Goal: Book appointment/travel/reservation

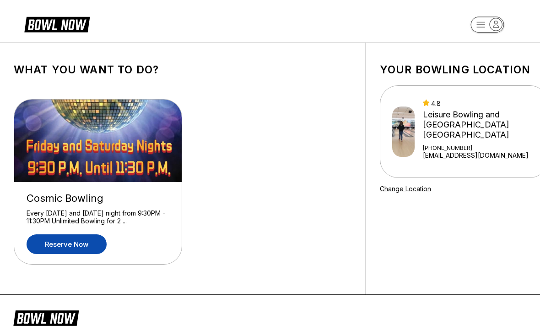
click at [60, 242] on link "Reserve now" at bounding box center [67, 244] width 80 height 20
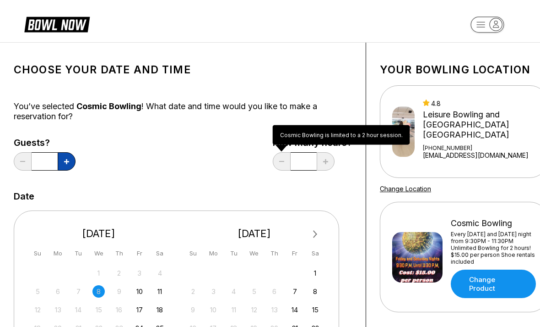
click at [65, 165] on button at bounding box center [67, 161] width 18 height 18
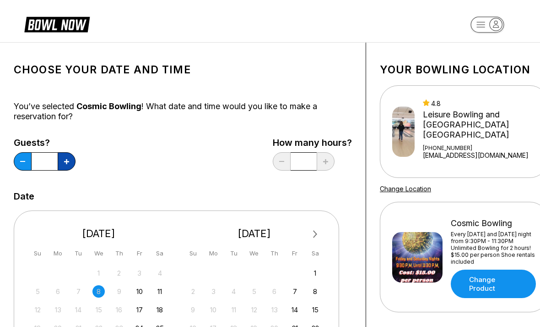
click at [65, 165] on button at bounding box center [67, 161] width 18 height 18
click at [67, 164] on button at bounding box center [67, 161] width 18 height 18
click at [66, 164] on button at bounding box center [67, 161] width 18 height 18
click at [64, 163] on button at bounding box center [67, 161] width 18 height 18
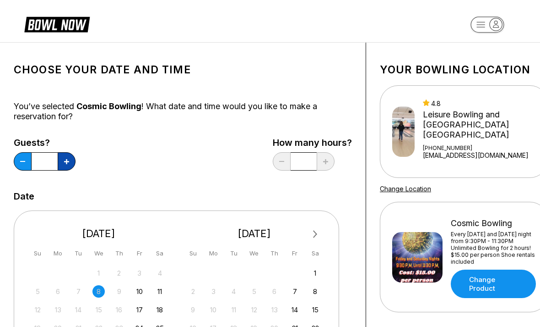
click at [68, 169] on button at bounding box center [67, 161] width 18 height 18
click at [71, 172] on div "Guests? *" at bounding box center [45, 156] width 62 height 38
click at [71, 156] on button at bounding box center [67, 161] width 18 height 18
click at [71, 155] on button at bounding box center [67, 161] width 18 height 18
click at [74, 161] on button at bounding box center [67, 161] width 18 height 18
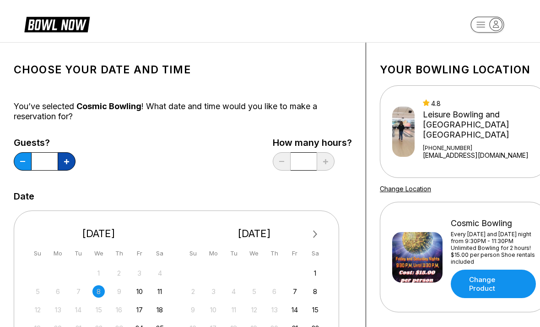
click at [74, 161] on button at bounding box center [67, 161] width 18 height 18
click at [75, 158] on button at bounding box center [67, 161] width 18 height 18
click at [77, 161] on div "Guests? ** How many hours? *" at bounding box center [183, 156] width 338 height 38
click at [73, 156] on button at bounding box center [67, 161] width 18 height 18
click at [76, 159] on div "Guests? ** How many hours? *" at bounding box center [183, 156] width 338 height 38
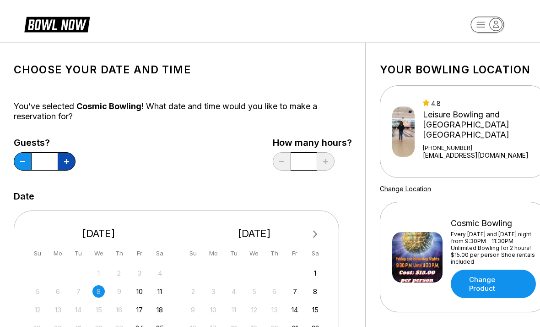
click at [75, 158] on button at bounding box center [67, 161] width 18 height 18
click at [74, 158] on button at bounding box center [67, 161] width 18 height 18
click at [75, 162] on button at bounding box center [67, 161] width 18 height 18
click at [76, 163] on div "Guests? ** How many hours? *" at bounding box center [183, 156] width 338 height 38
click at [71, 164] on button at bounding box center [67, 161] width 18 height 18
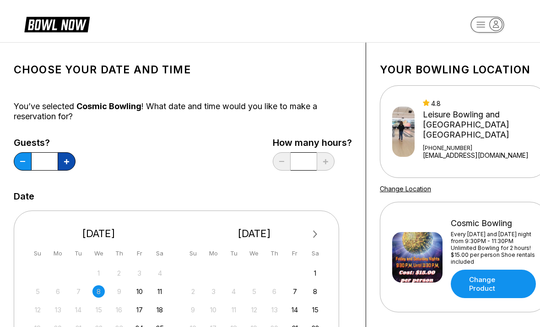
click at [71, 164] on button at bounding box center [67, 161] width 18 height 18
click at [71, 163] on button at bounding box center [67, 161] width 18 height 18
click at [69, 166] on button at bounding box center [67, 161] width 18 height 18
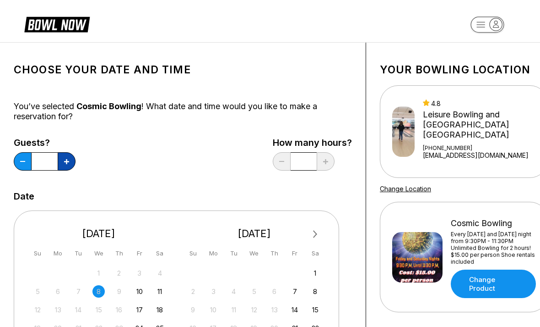
click at [72, 160] on button at bounding box center [67, 161] width 18 height 18
click at [71, 160] on button at bounding box center [67, 161] width 18 height 18
click at [71, 163] on button at bounding box center [67, 161] width 18 height 18
click at [70, 164] on button at bounding box center [67, 161] width 18 height 18
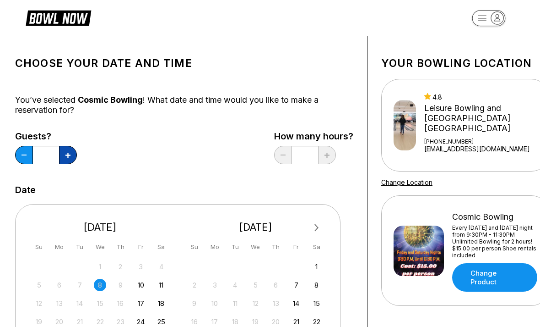
scroll to position [6, 0]
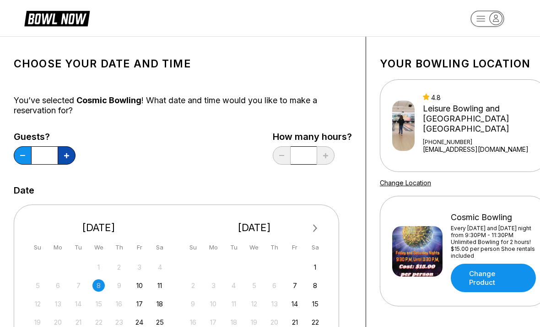
click at [69, 158] on button at bounding box center [67, 155] width 18 height 18
type input "**"
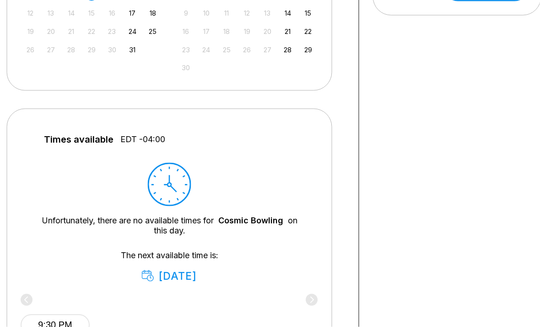
scroll to position [302, 7]
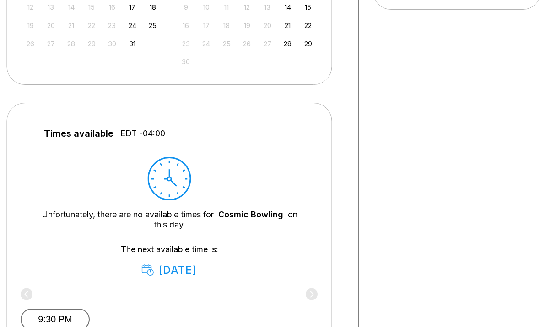
click at [54, 317] on button "9:30 PM" at bounding box center [55, 319] width 69 height 22
click at [46, 316] on button "9:30 PM" at bounding box center [55, 318] width 69 height 20
click at [48, 321] on button "9:30 PM" at bounding box center [55, 318] width 69 height 20
click at [43, 318] on button "9:30 PM" at bounding box center [55, 318] width 69 height 20
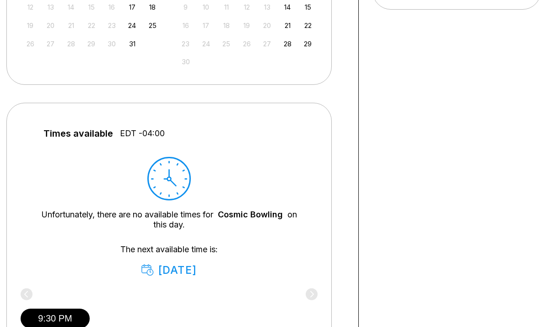
click at [27, 293] on div "9:30 PM" at bounding box center [169, 317] width 297 height 55
click at [23, 291] on div "9:30 PM" at bounding box center [169, 317] width 297 height 55
click at [313, 296] on div "9:30 PM" at bounding box center [169, 317] width 297 height 55
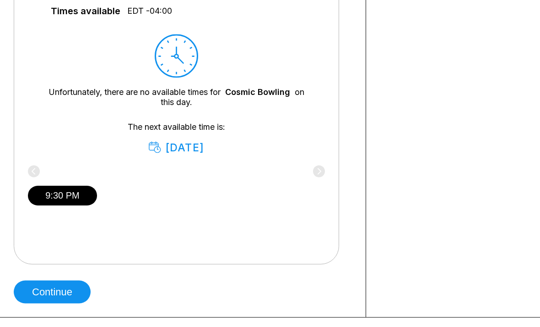
scroll to position [425, 0]
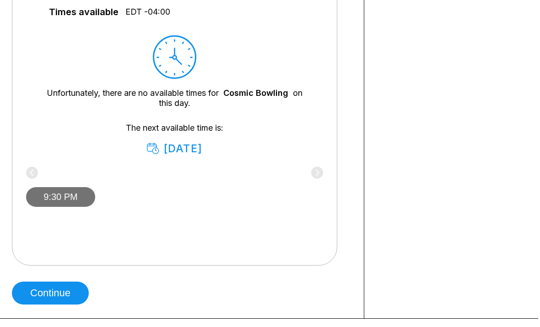
click at [58, 190] on button "9:30 PM" at bounding box center [60, 197] width 69 height 20
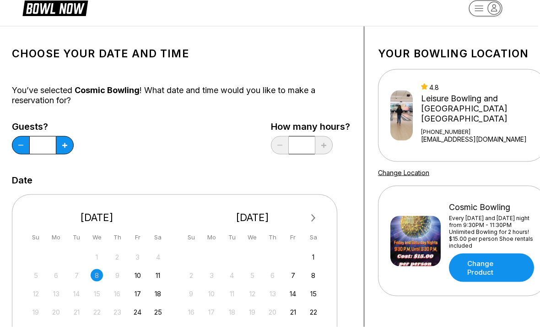
scroll to position [0, 2]
